Goal: Task Accomplishment & Management: Manage account settings

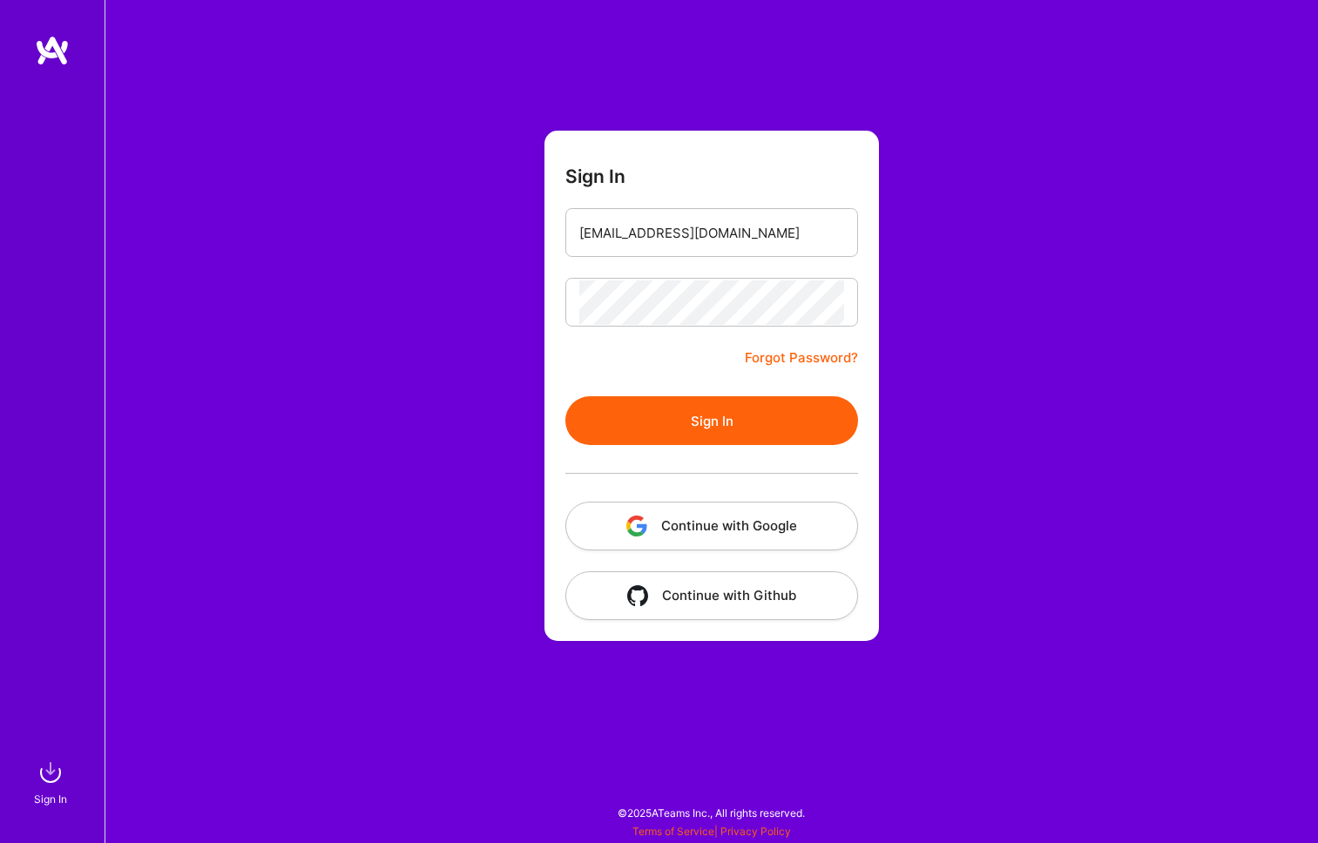
click at [658, 426] on button "Sign In" at bounding box center [711, 420] width 293 height 49
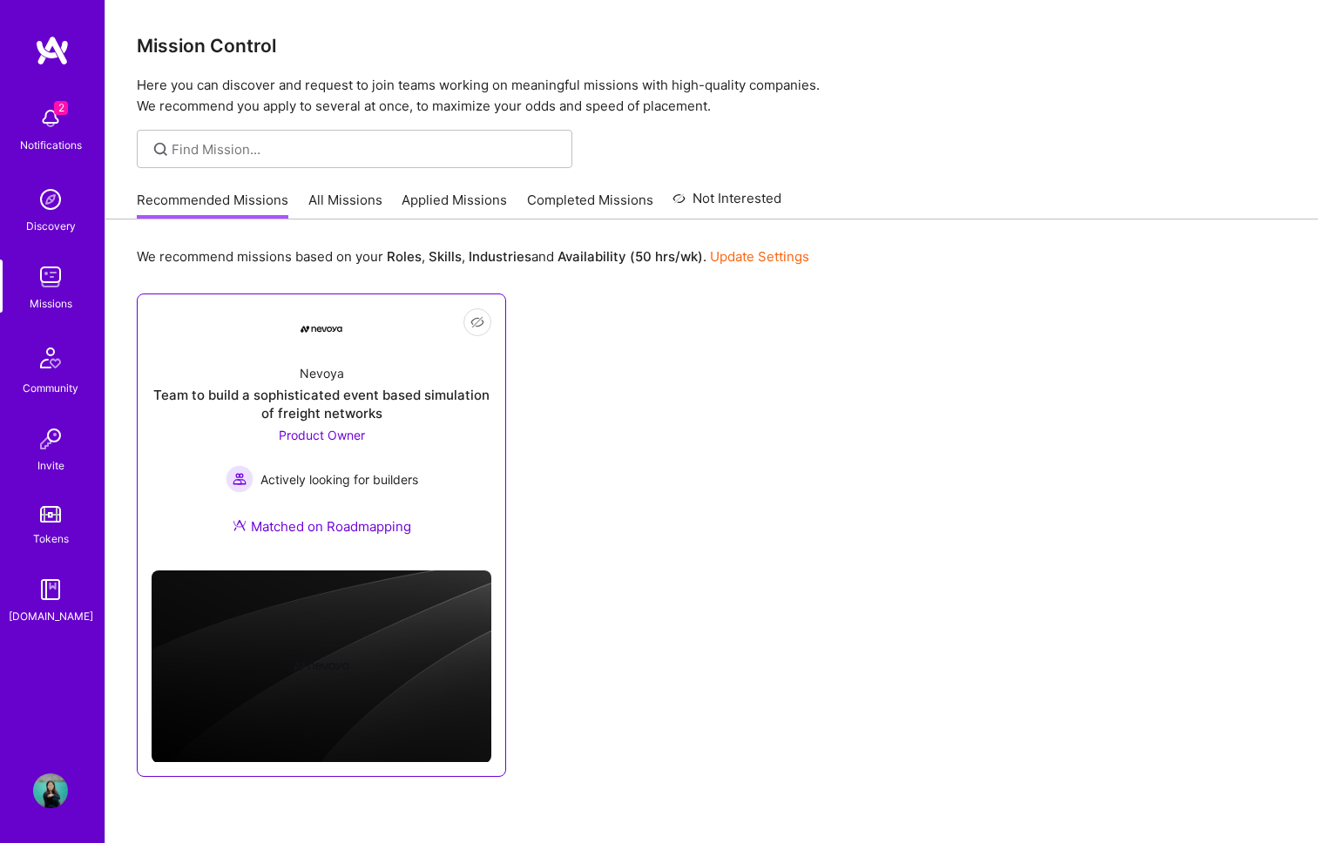
click at [411, 428] on div "Product Owner Actively looking for builders" at bounding box center [322, 459] width 193 height 67
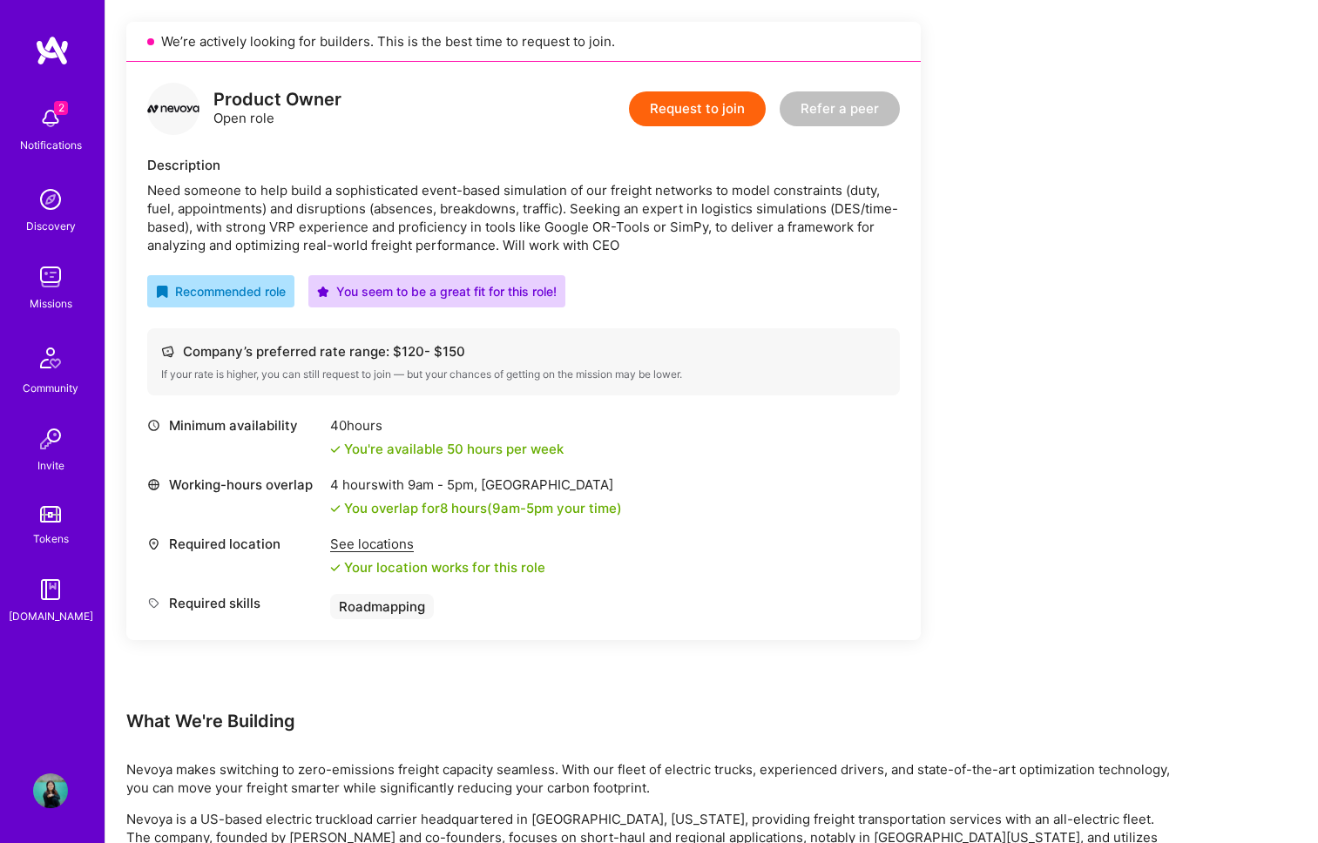
scroll to position [253, 0]
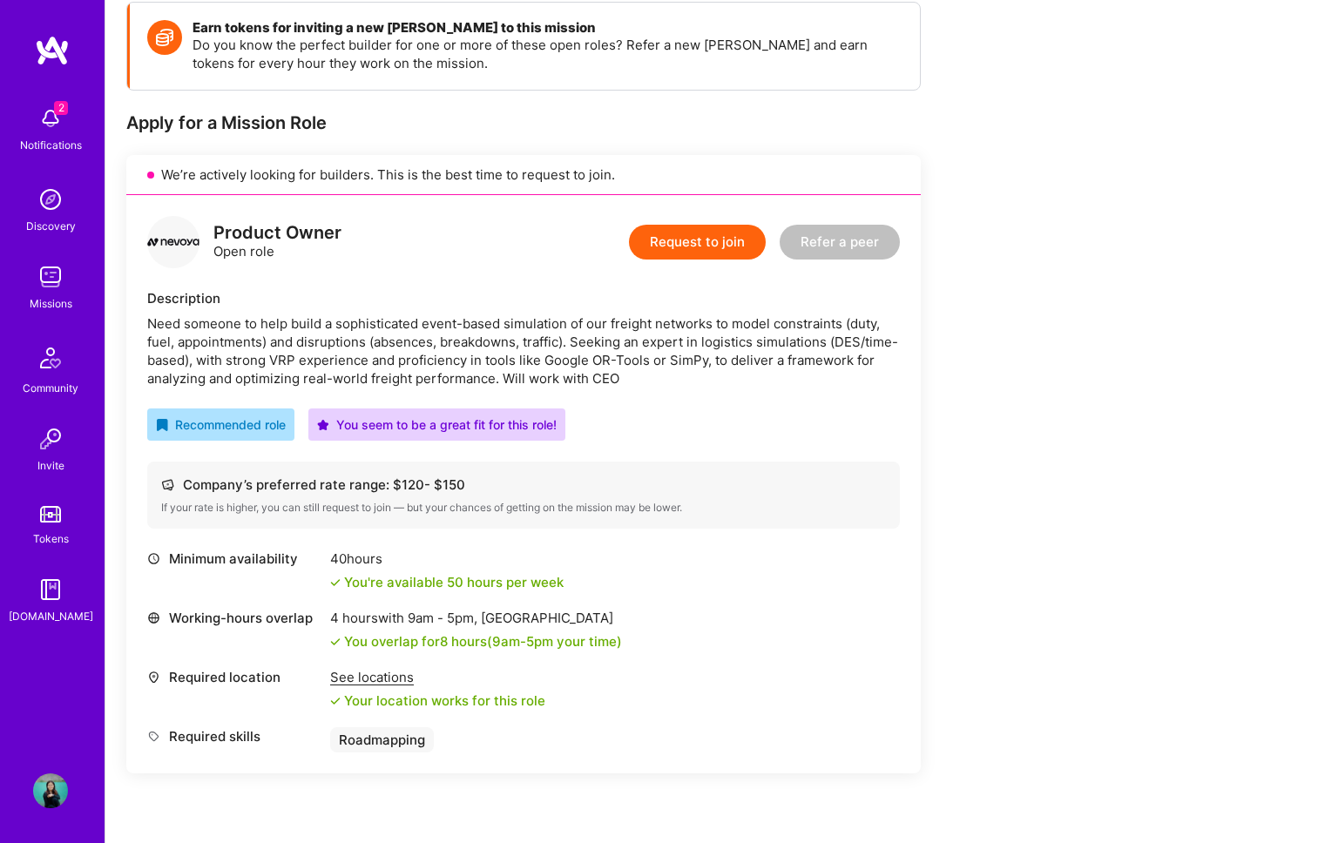
click at [78, 155] on div "2 Notifications" at bounding box center [51, 128] width 108 height 60
click at [622, 519] on div "2 2 Notifications Discovery Missions Community Invite Tokens [DOMAIN_NAME] Prof…" at bounding box center [659, 587] width 1318 height 1680
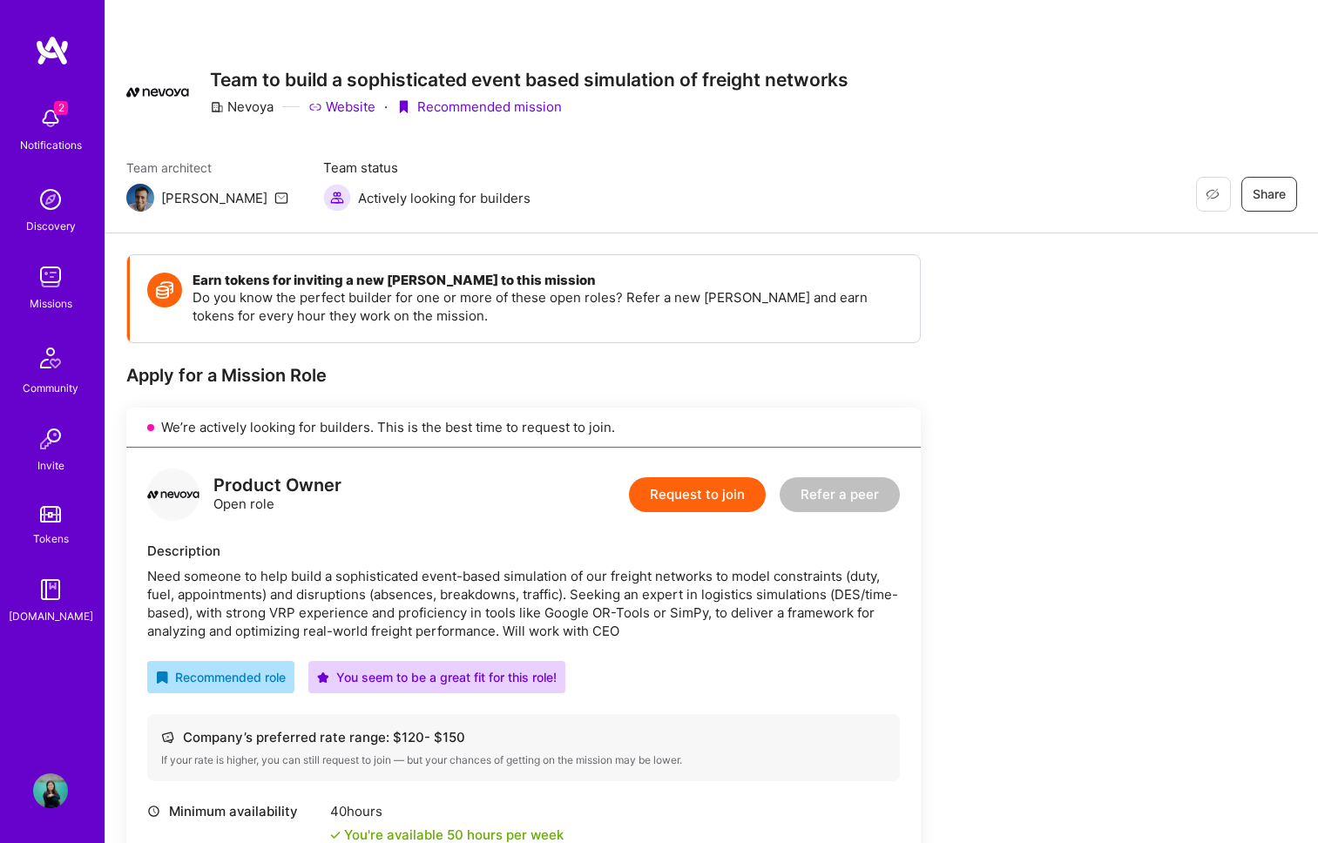
click at [44, 799] on img at bounding box center [50, 791] width 35 height 35
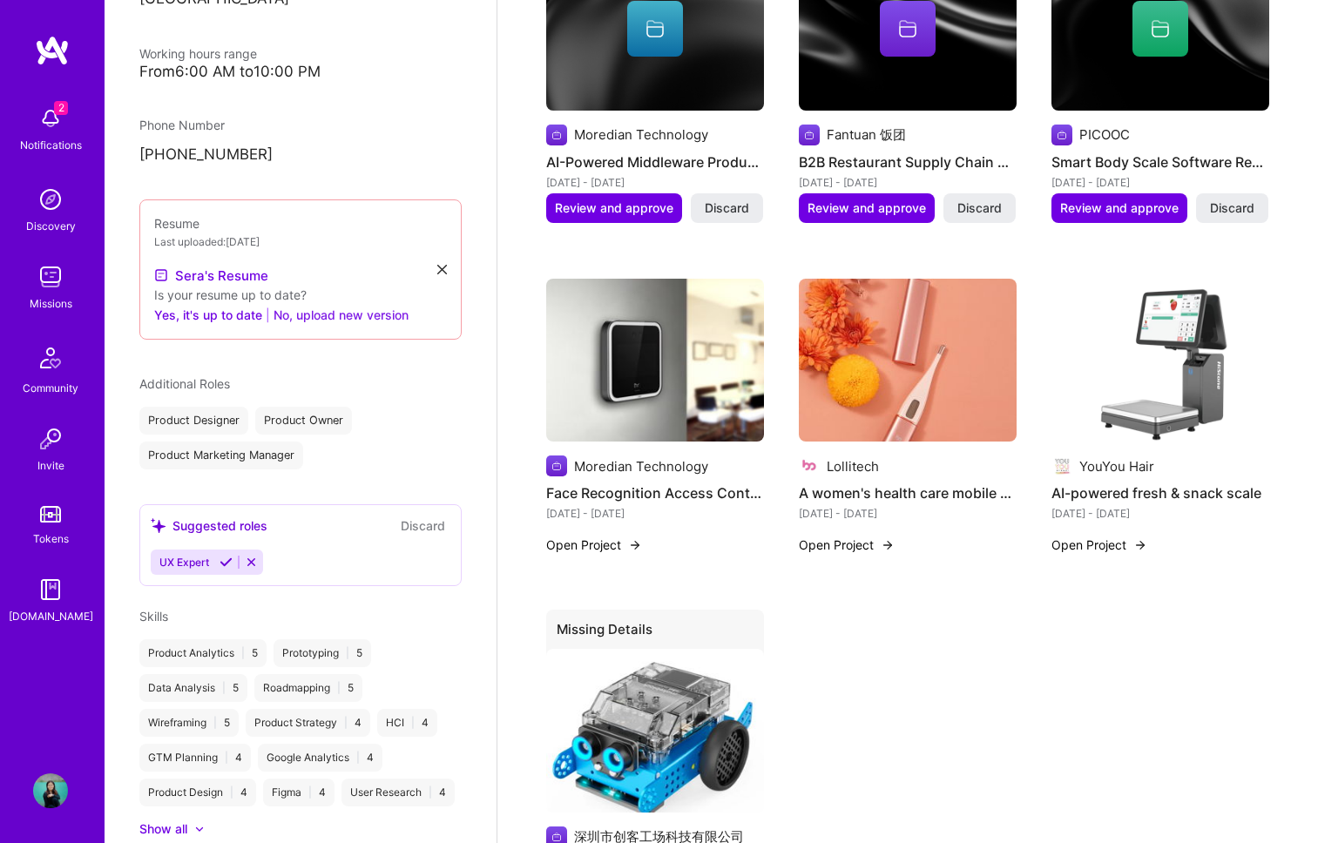
scroll to position [475, 0]
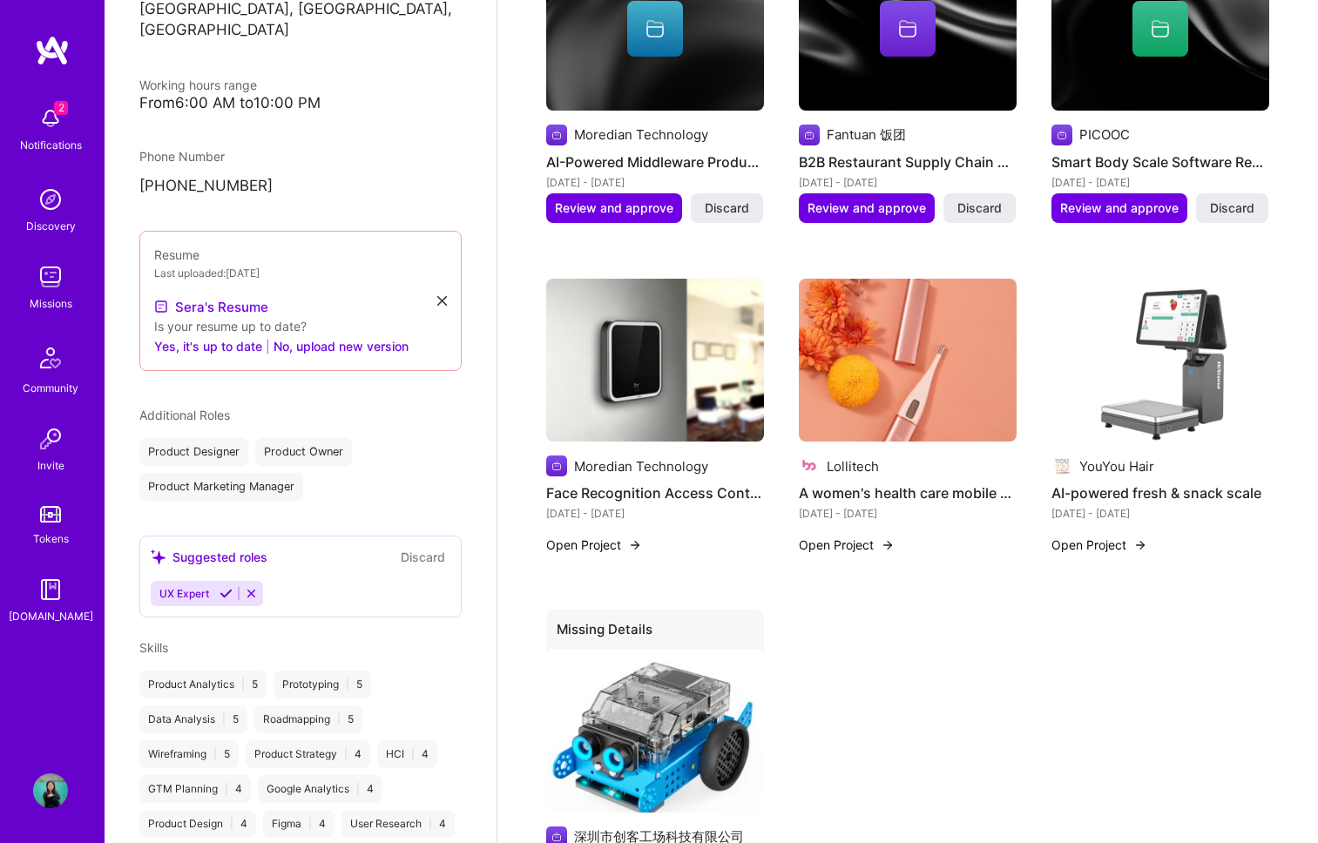
click at [308, 264] on div "Last uploaded: [DATE]" at bounding box center [300, 273] width 293 height 18
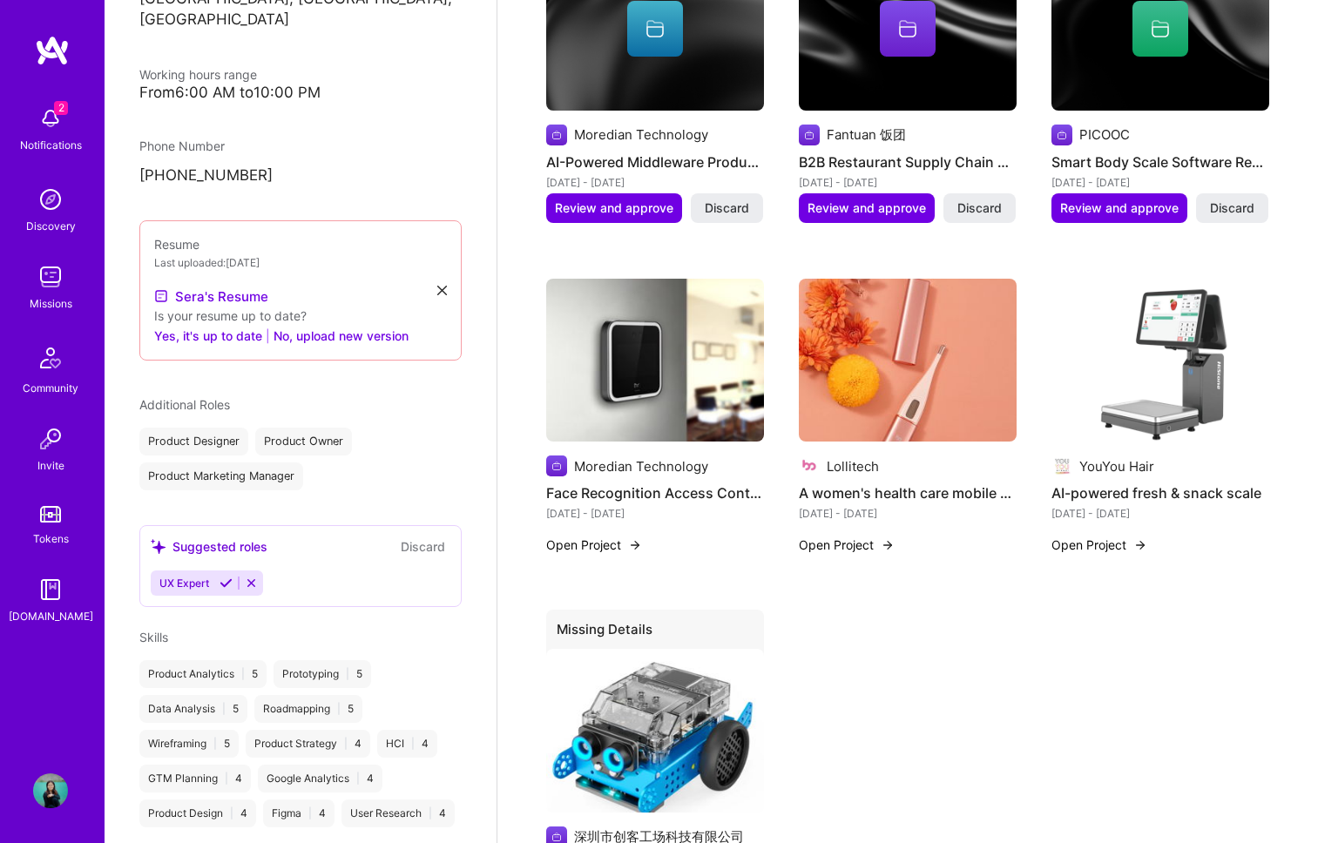
scroll to position [452, 0]
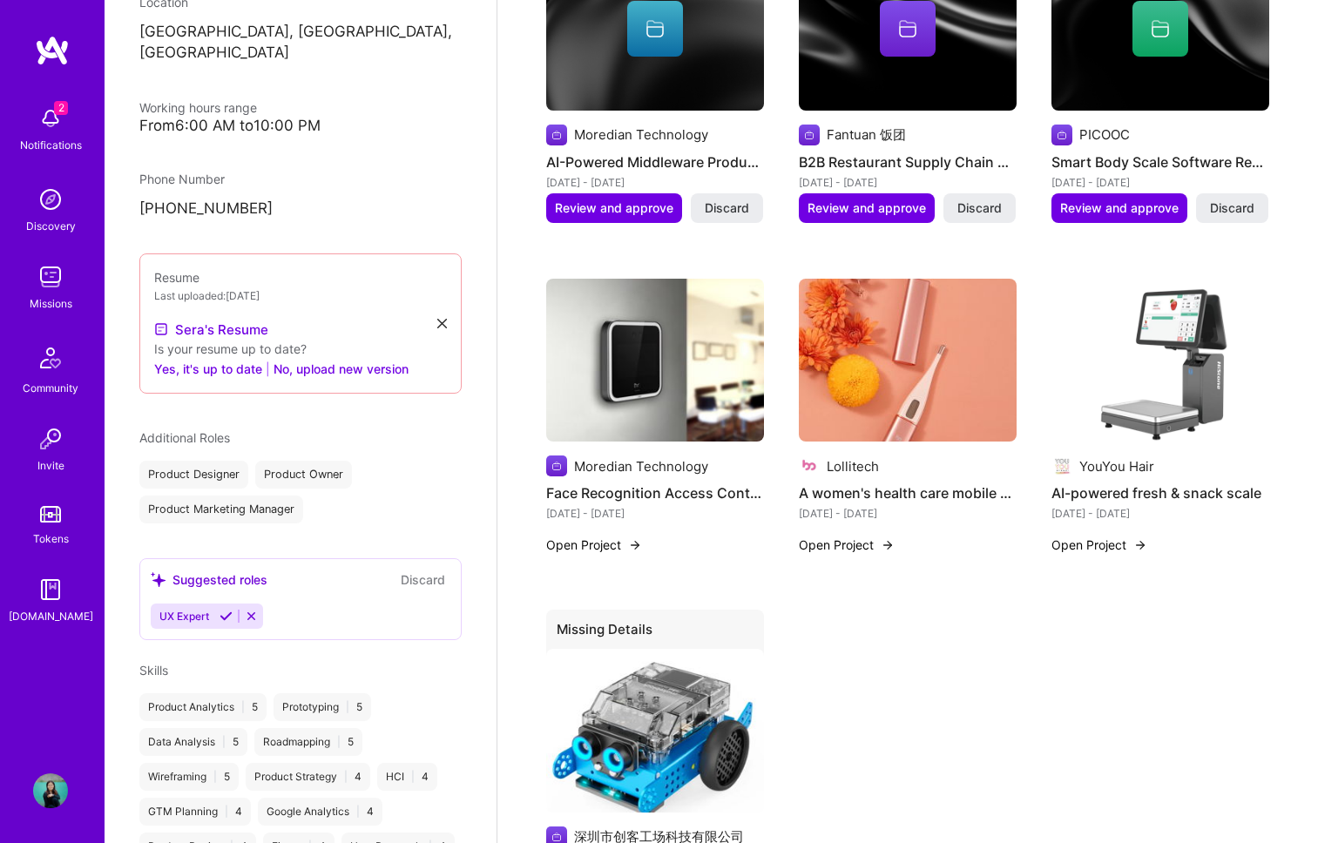
click at [249, 610] on icon at bounding box center [251, 616] width 13 height 13
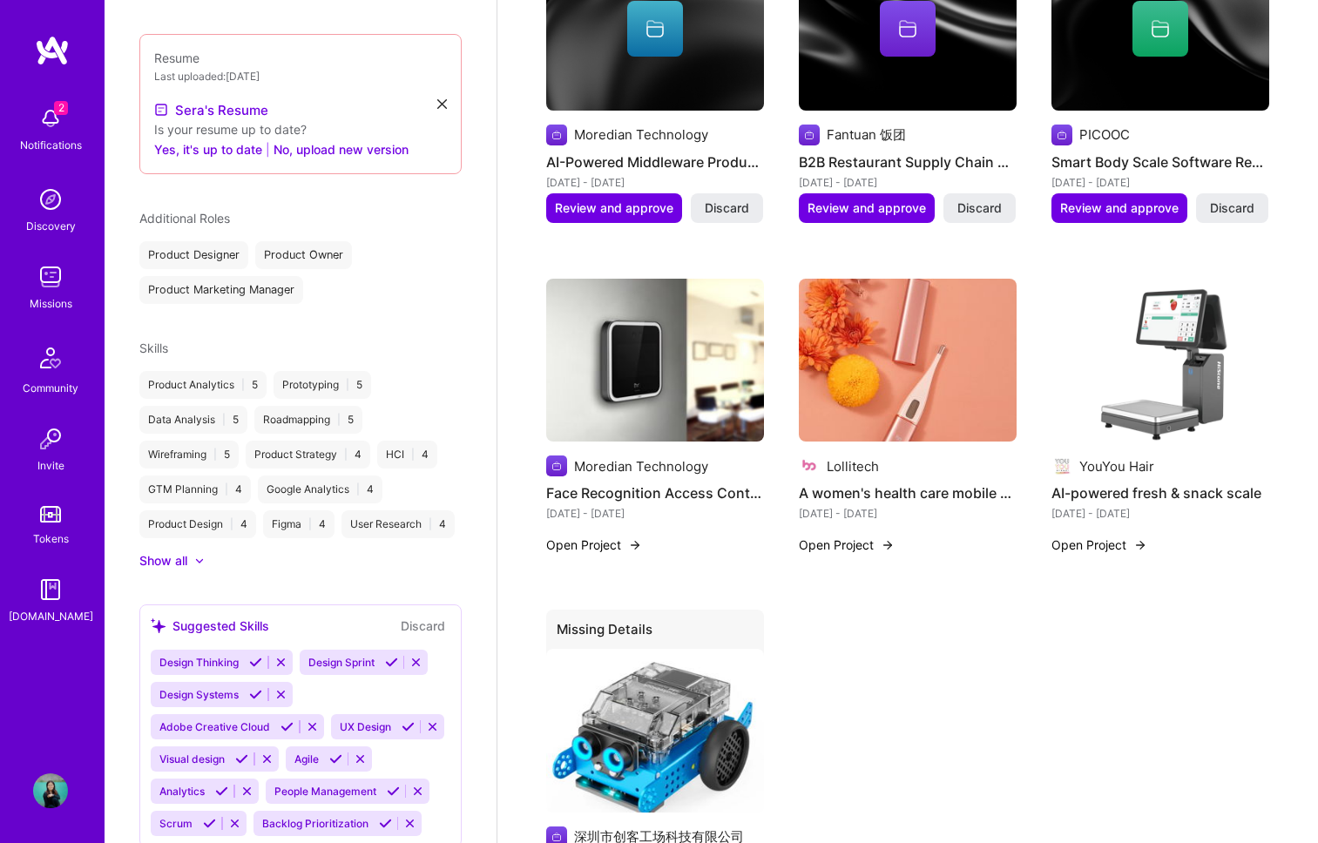
scroll to position [669, 0]
click at [384, 558] on div "[PERSON_NAME] Product Manager 9 Years Experience My Connections View All 1 conn…" at bounding box center [301, 421] width 392 height 843
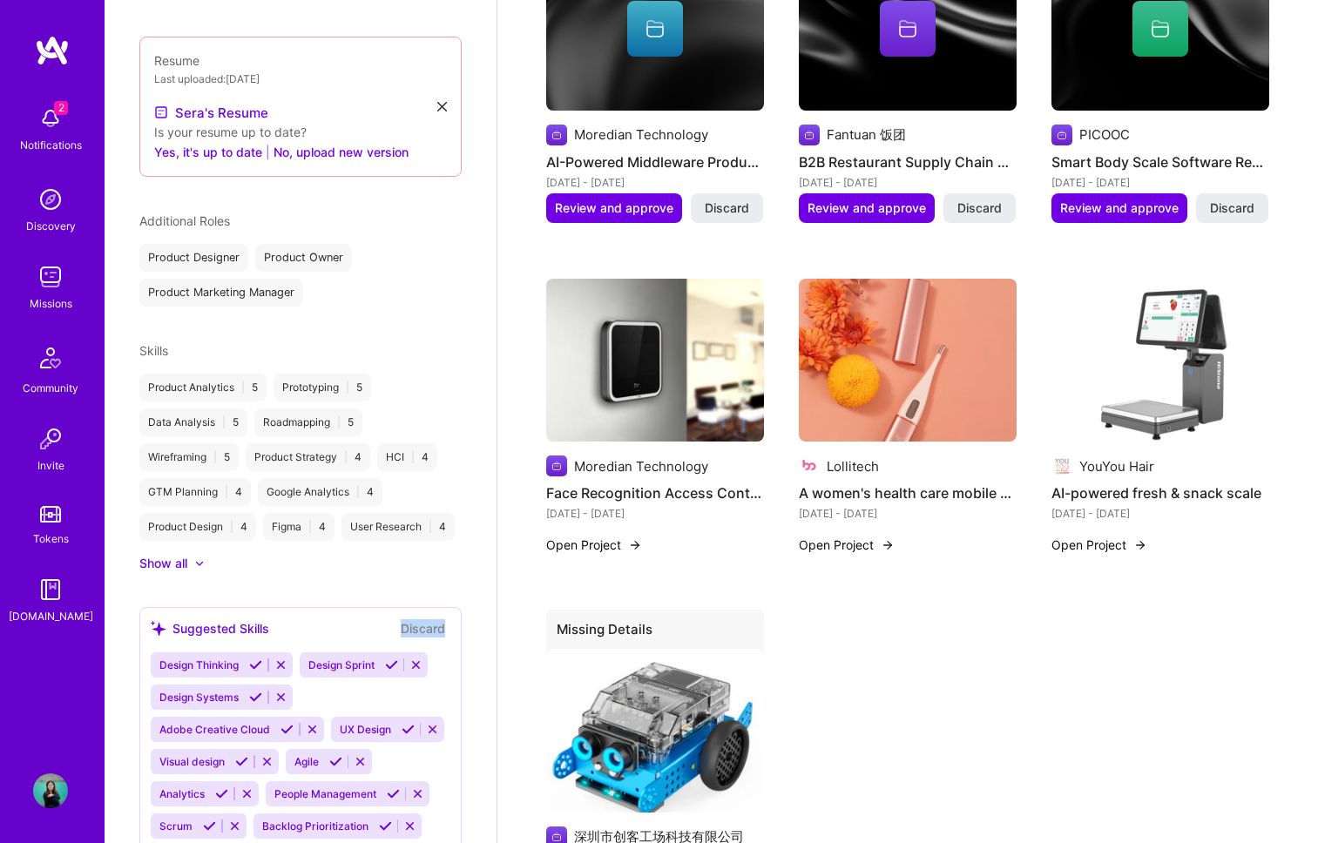
click at [384, 558] on div "[PERSON_NAME] Product Manager 9 Years Experience My Connections View All 1 conn…" at bounding box center [301, 421] width 392 height 843
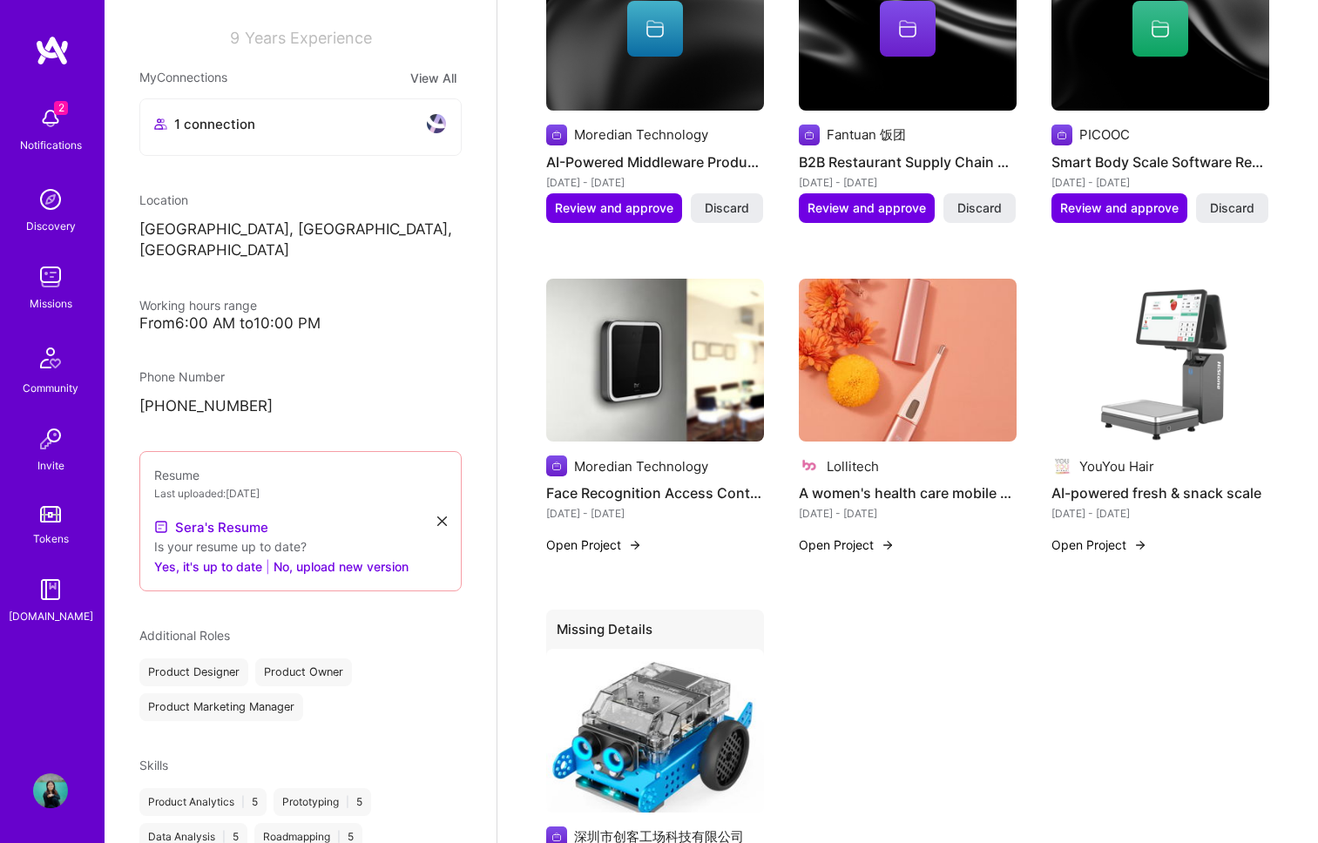
scroll to position [227, 0]
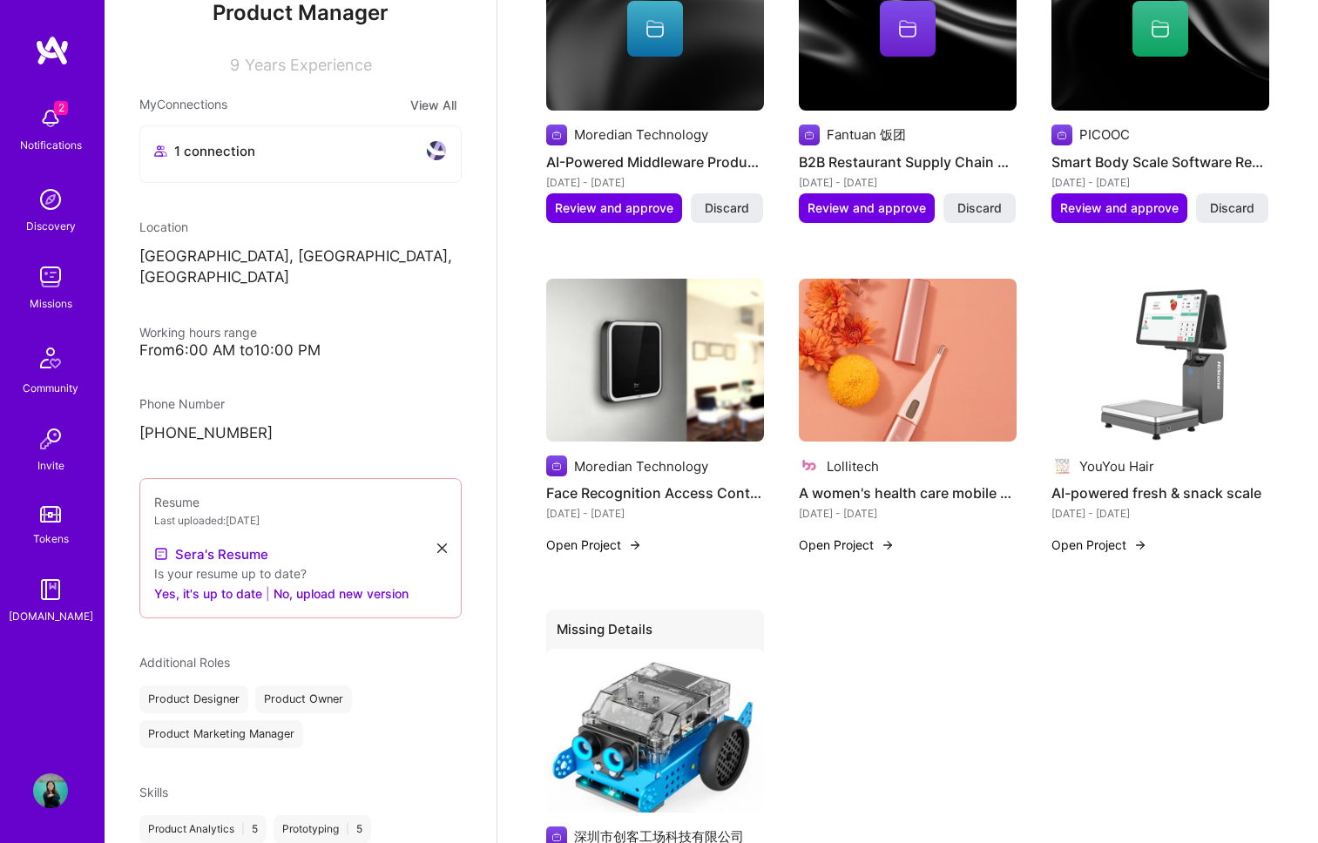
click at [442, 544] on icon at bounding box center [442, 549] width 10 height 10
click at [205, 525] on div "Upload your Resume PDF file format" at bounding box center [248, 543] width 119 height 37
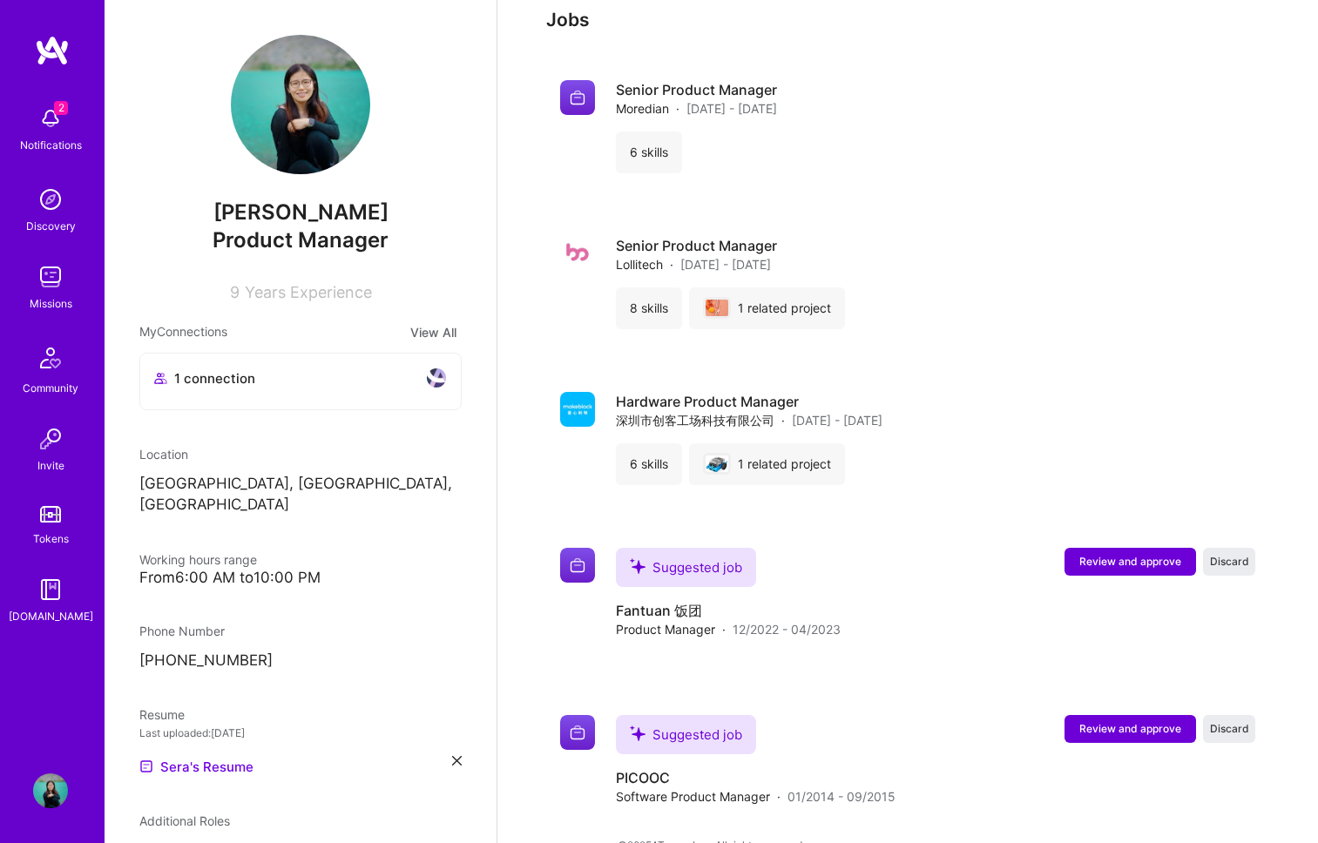
scroll to position [1917, 0]
click at [1237, 555] on span "Discard" at bounding box center [1229, 562] width 39 height 15
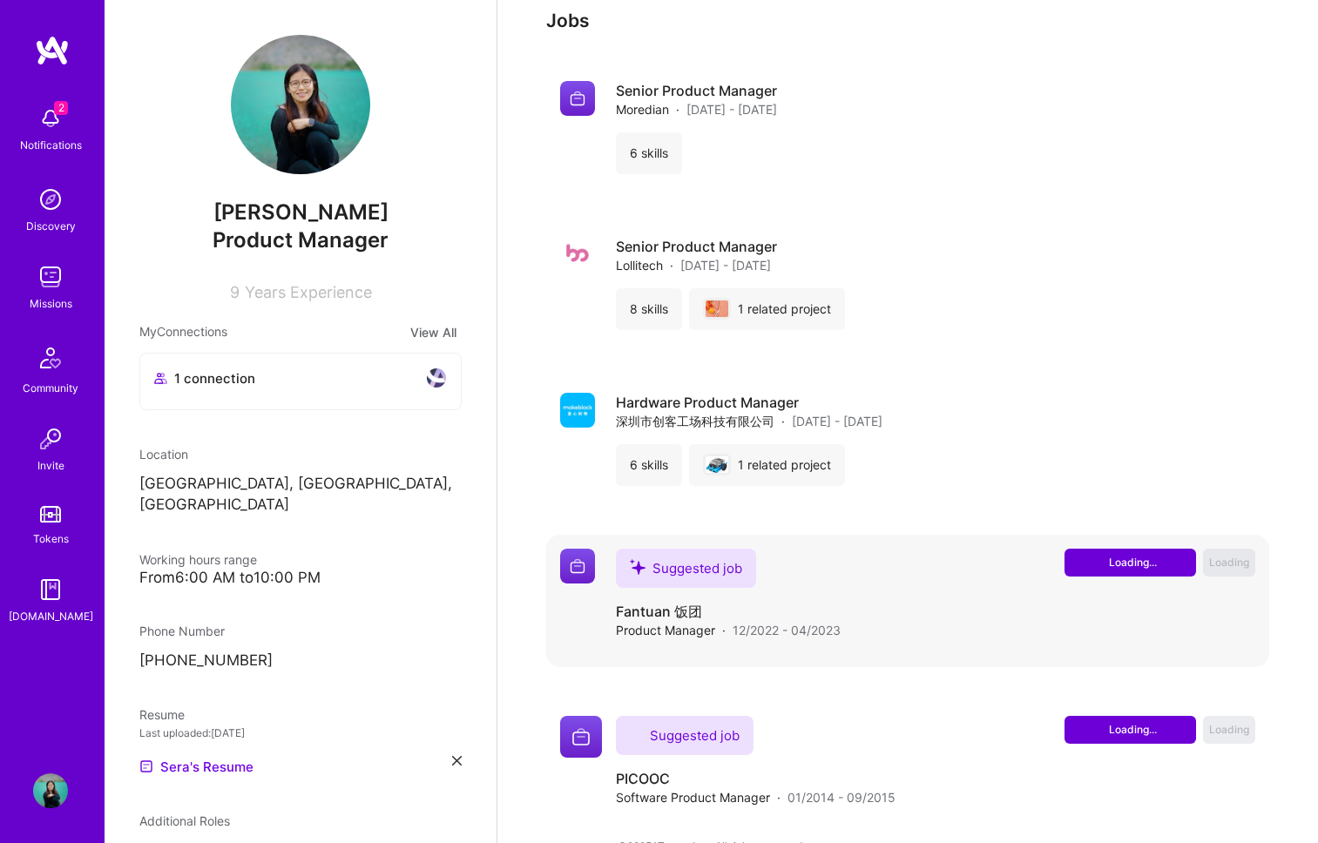
scroll to position [1761, 0]
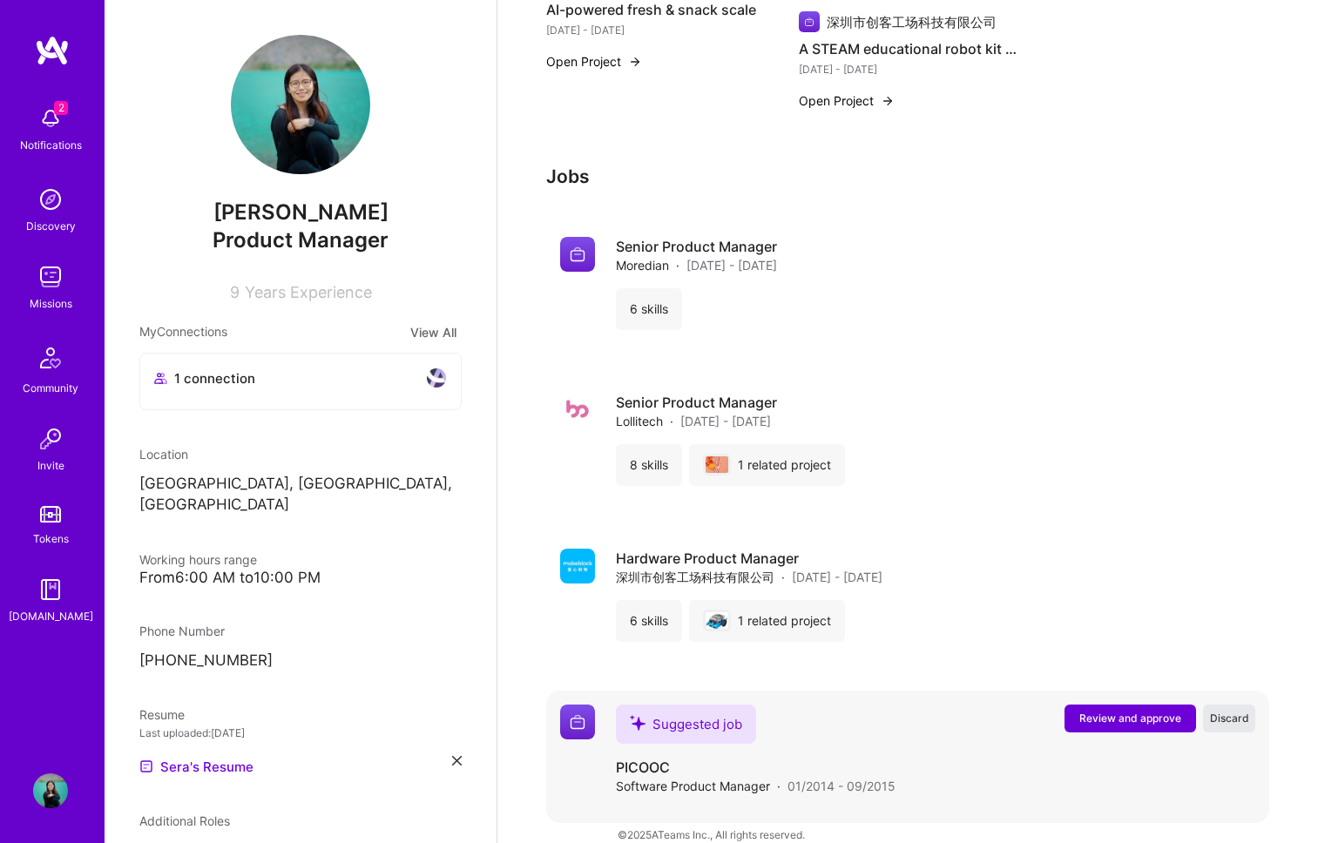
click at [1230, 711] on span "Discard" at bounding box center [1229, 718] width 39 height 15
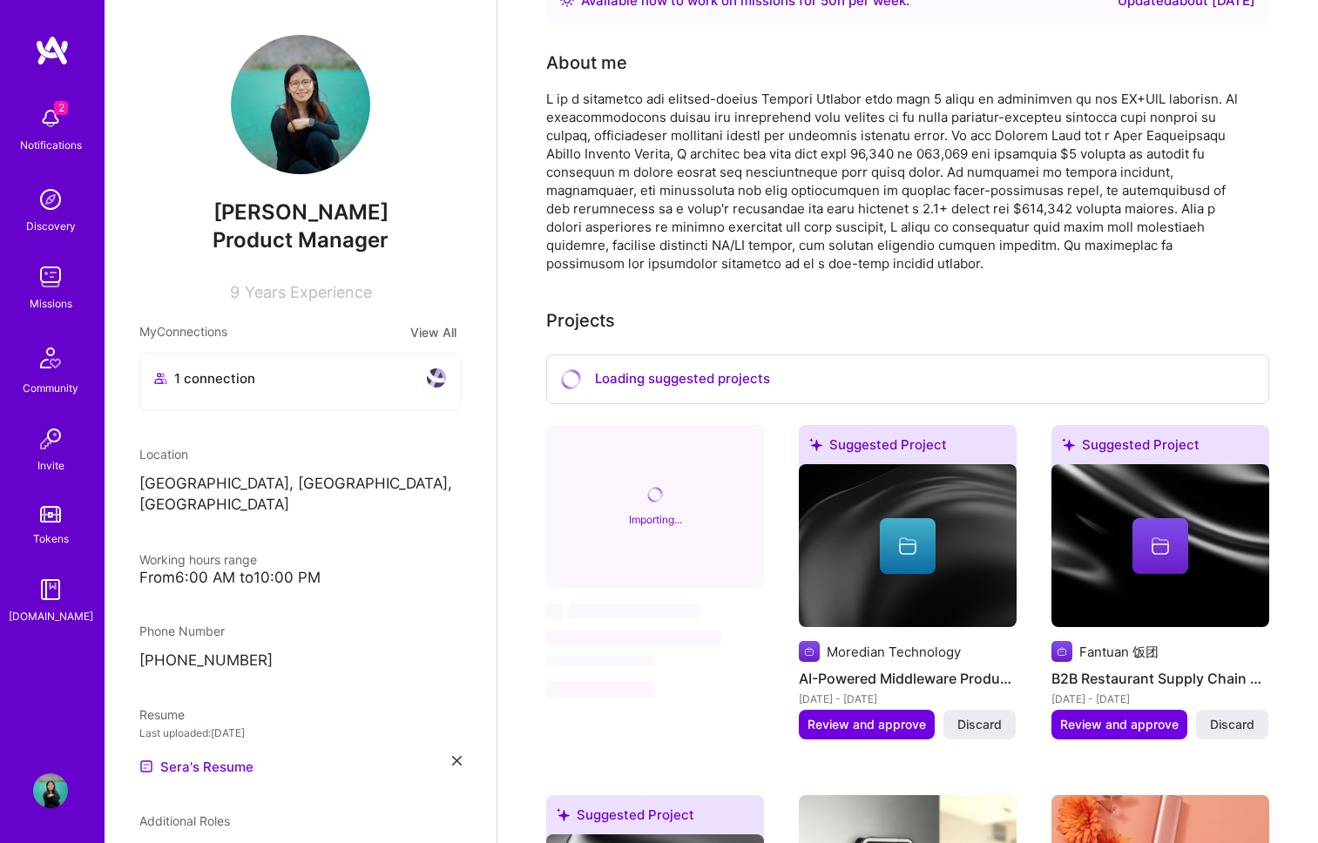
scroll to position [398, 0]
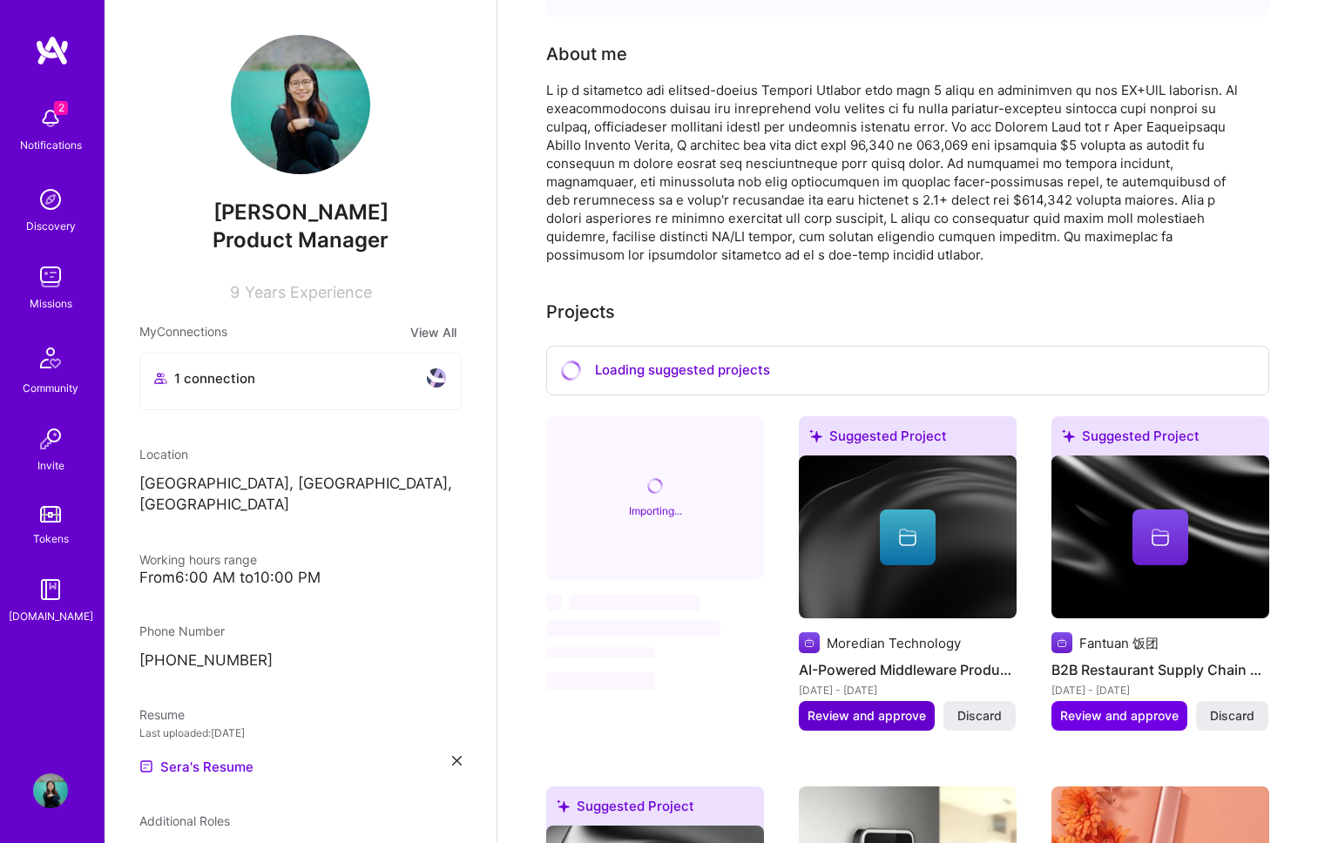
click at [889, 707] on span "Review and approve" at bounding box center [867, 715] width 118 height 17
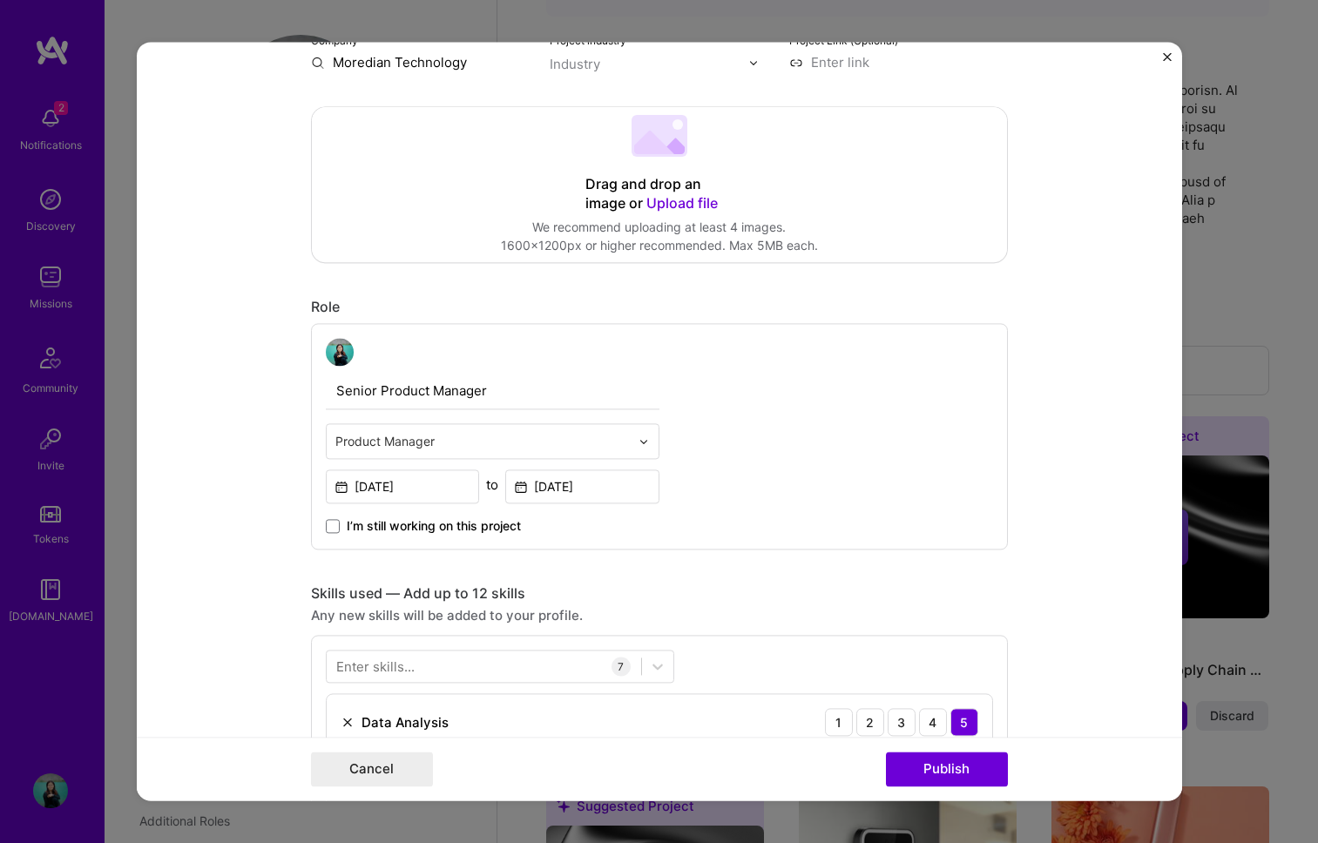
scroll to position [312, 0]
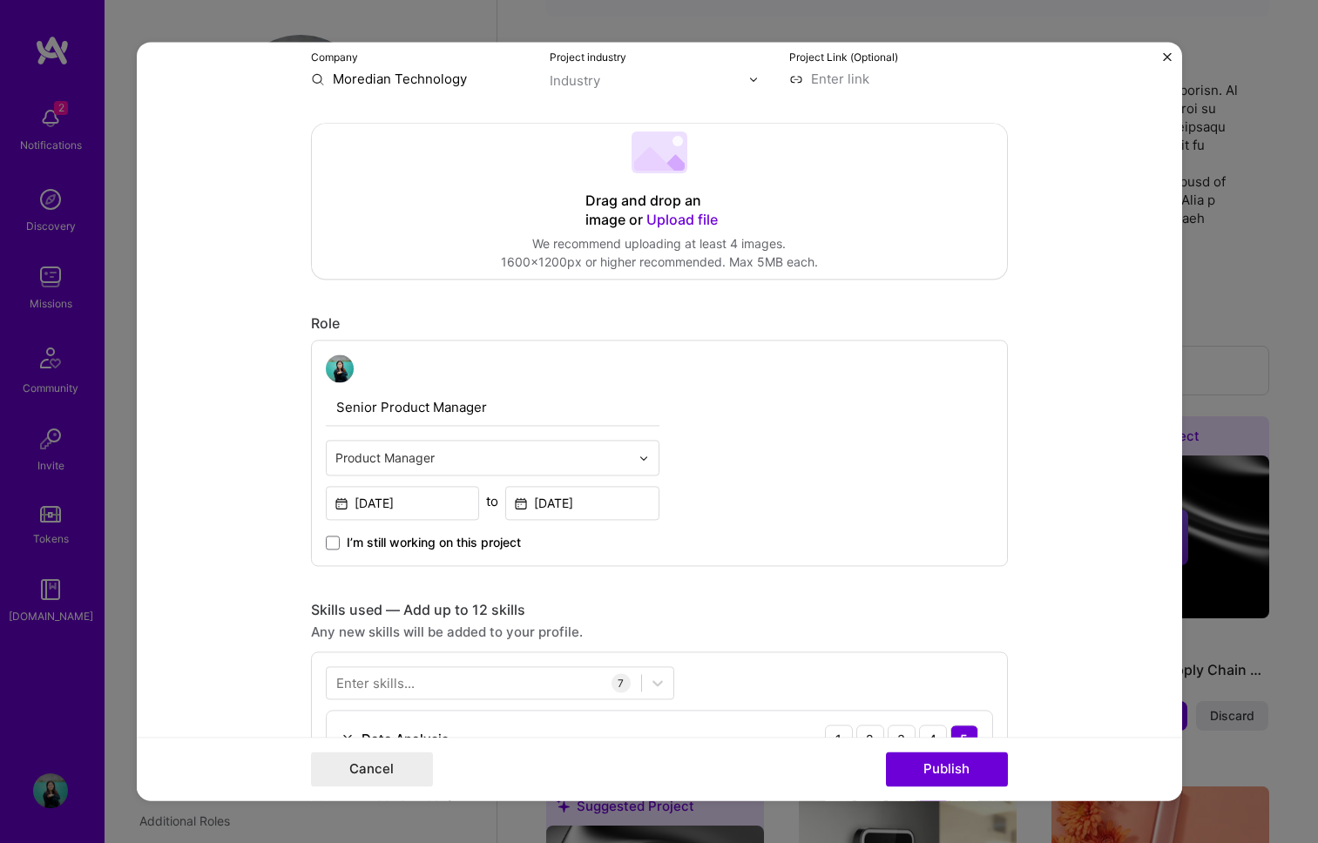
click at [1167, 58] on img "Close" at bounding box center [1167, 56] width 9 height 9
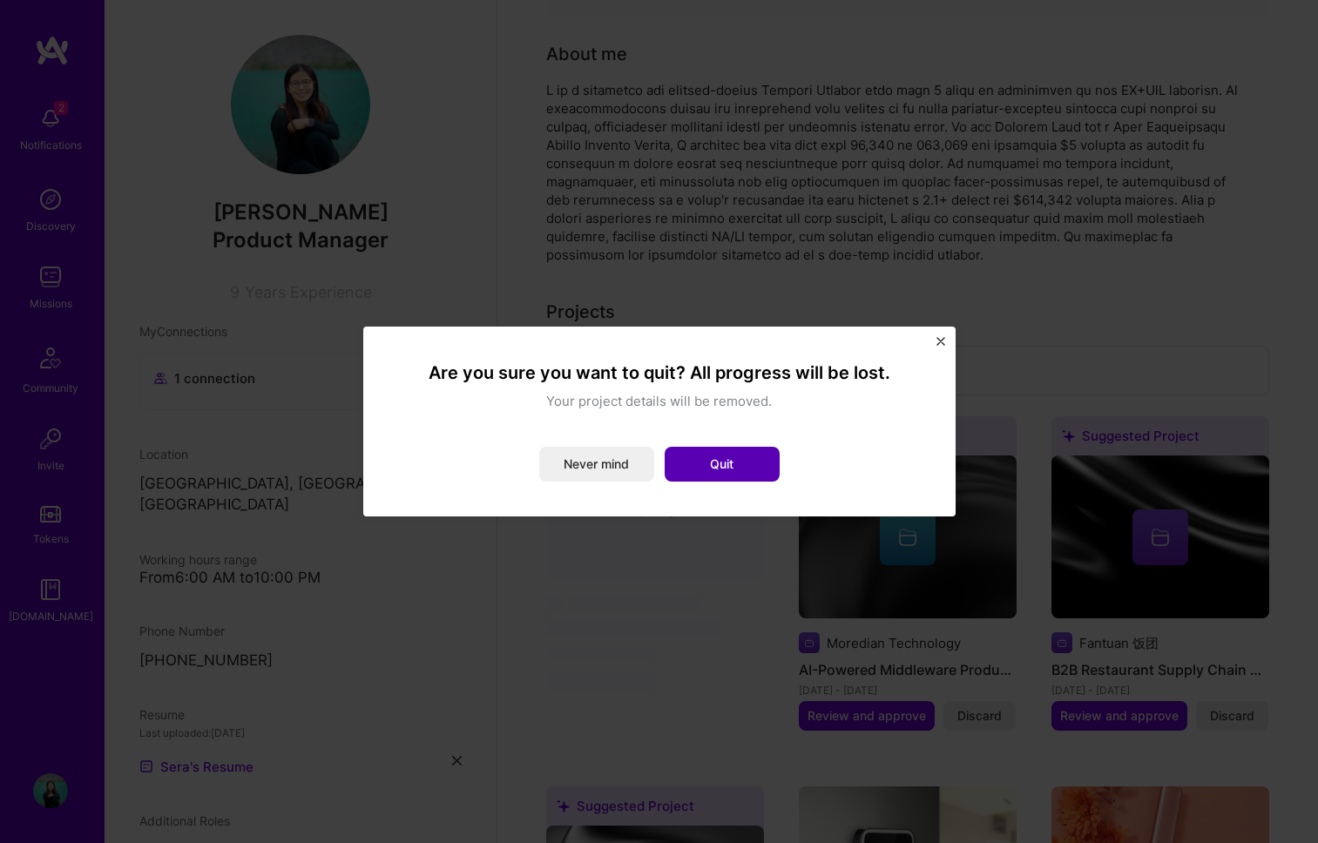
click at [697, 464] on button "Quit" at bounding box center [722, 464] width 115 height 35
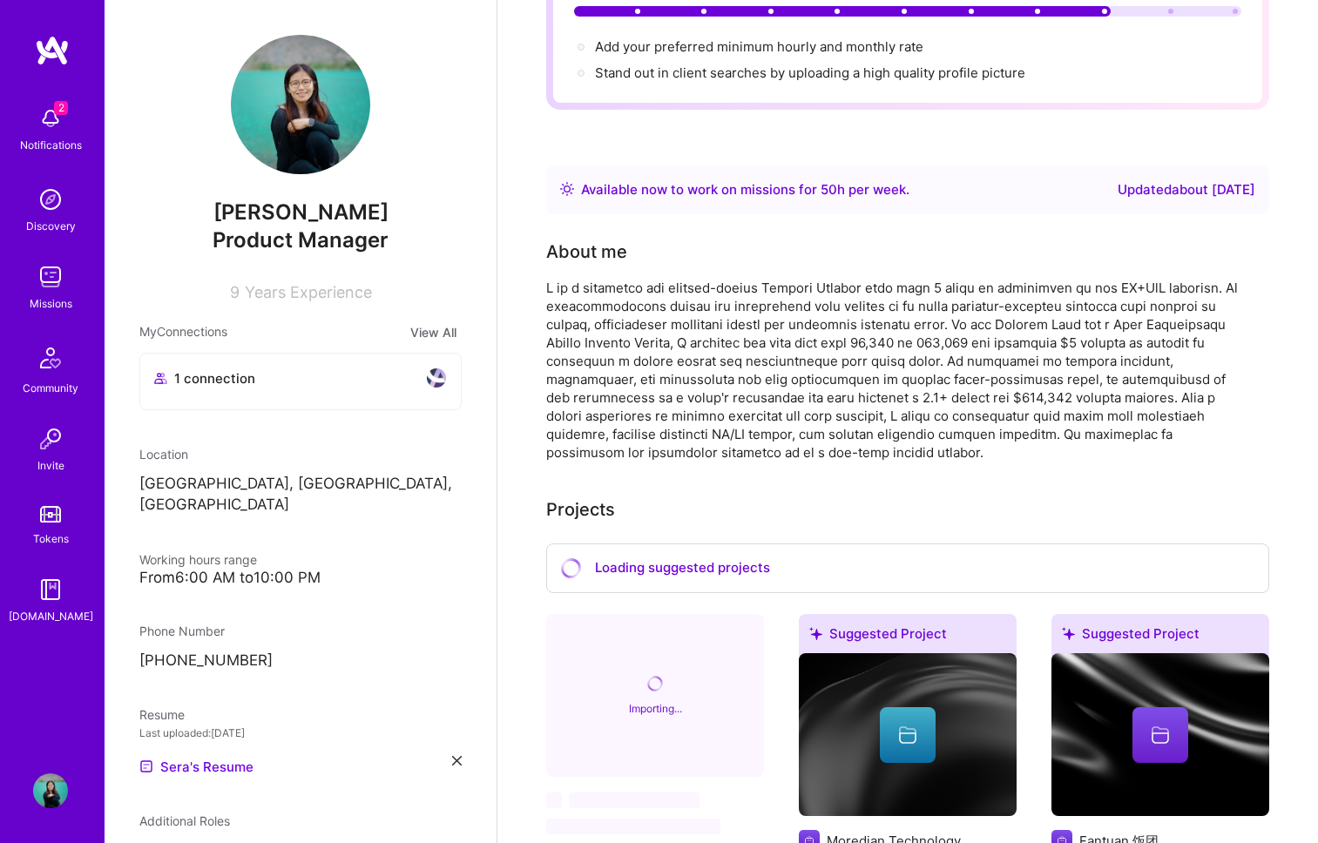
scroll to position [0, 0]
